Goal: Task Accomplishment & Management: Use online tool/utility

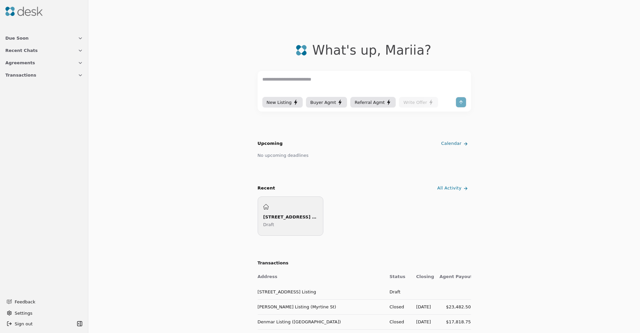
scroll to position [222, 0]
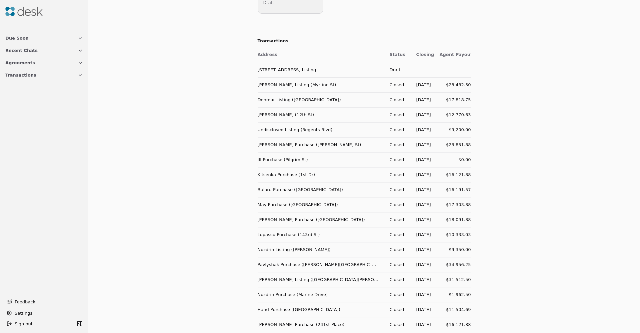
click at [56, 38] on button "Due Soon" at bounding box center [44, 38] width 86 height 12
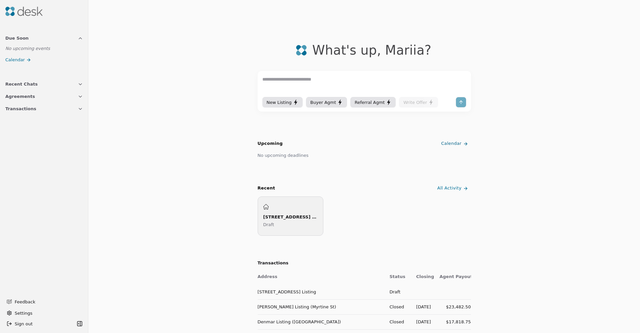
click at [288, 99] on div "New Listing" at bounding box center [282, 102] width 32 height 7
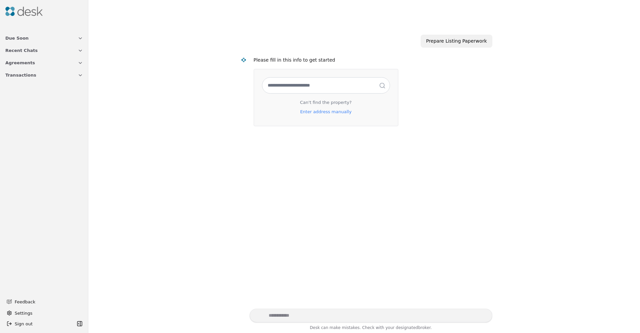
click at [26, 17] on div at bounding box center [44, 11] width 83 height 17
click at [25, 13] on img at bounding box center [23, 11] width 37 height 9
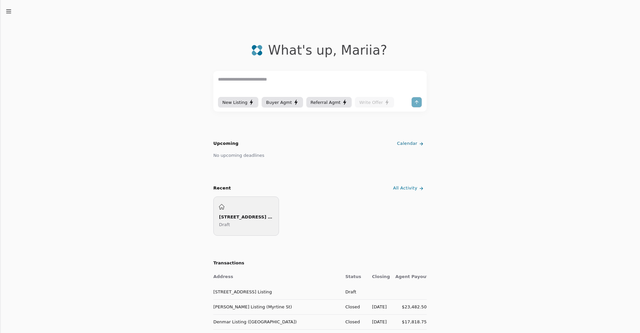
scroll to position [193, 0]
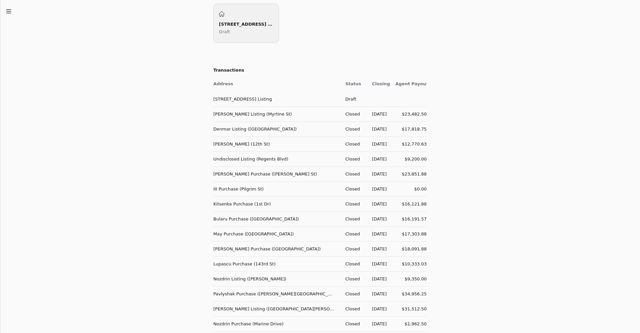
click at [228, 23] on div "[STREET_ADDRESS] Listing" at bounding box center [246, 24] width 54 height 7
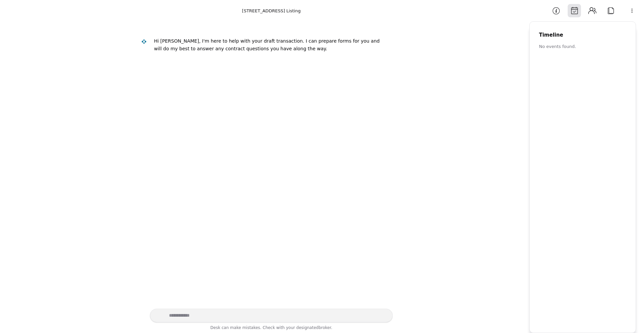
scroll to position [200, 0]
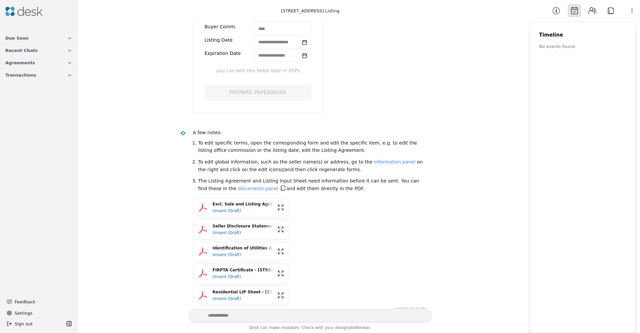
click at [627, 10] on html "**********" at bounding box center [320, 166] width 640 height 333
click at [626, 27] on div "Available Actions" at bounding box center [616, 25] width 46 height 11
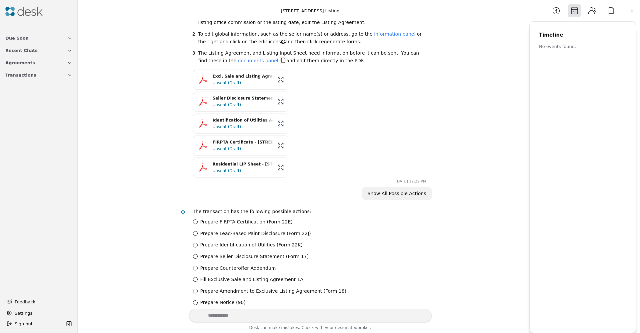
scroll to position [393, 0]
